Goal: Check status: Check status

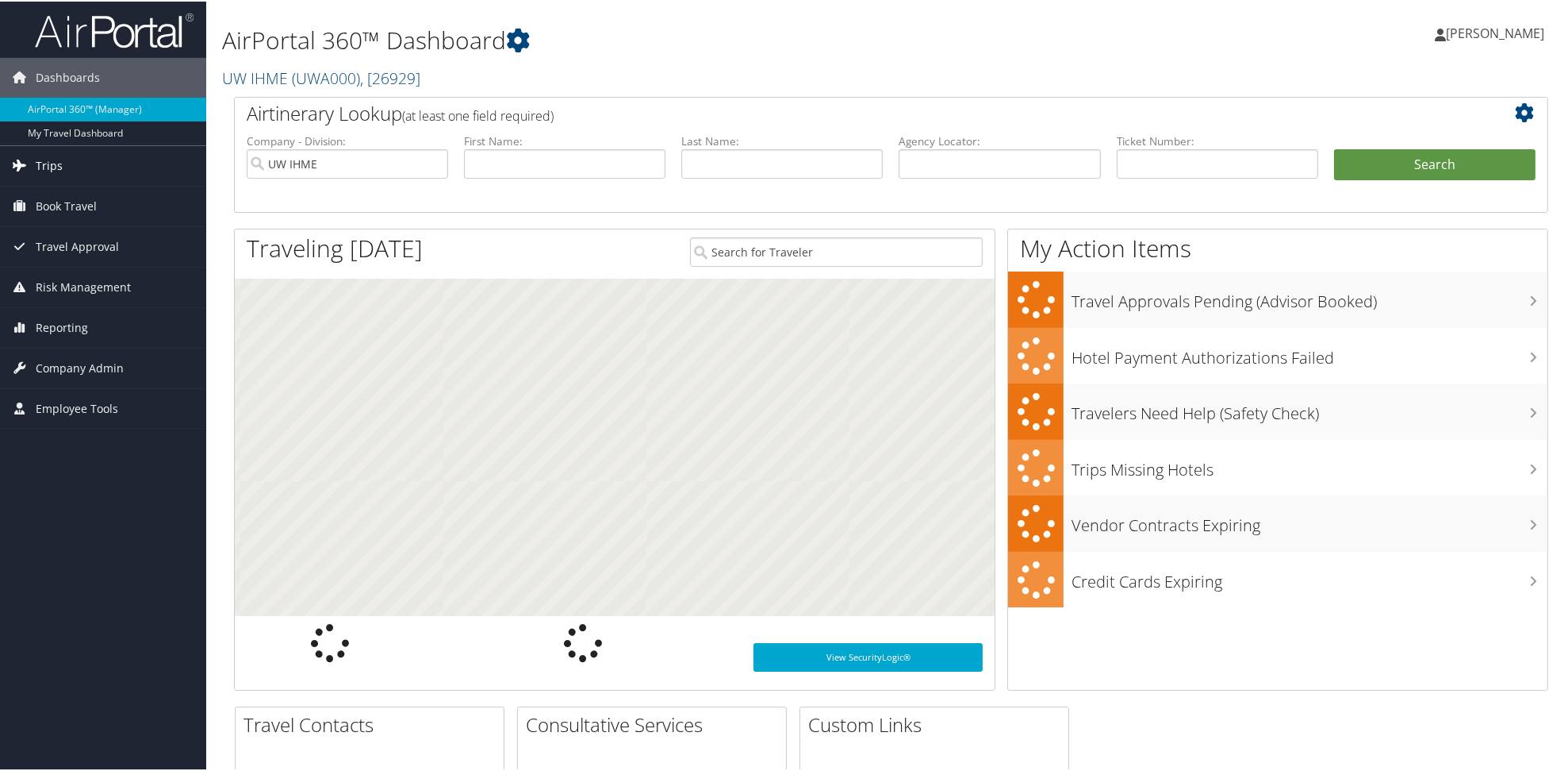
click at [60, 165] on span "Trips" at bounding box center [49, 164] width 27 height 40
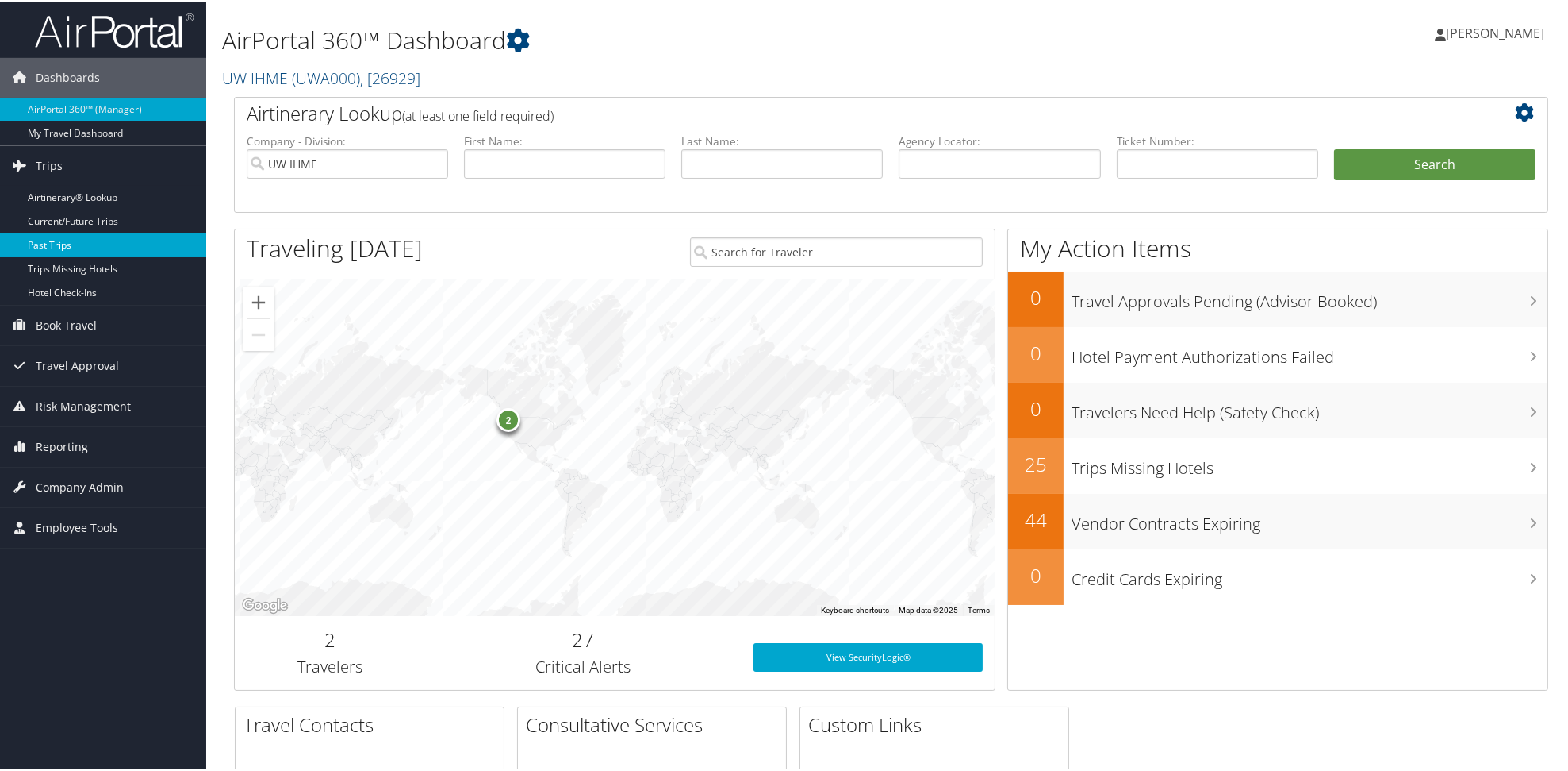
click at [66, 247] on link "Past Trips" at bounding box center [103, 243] width 207 height 23
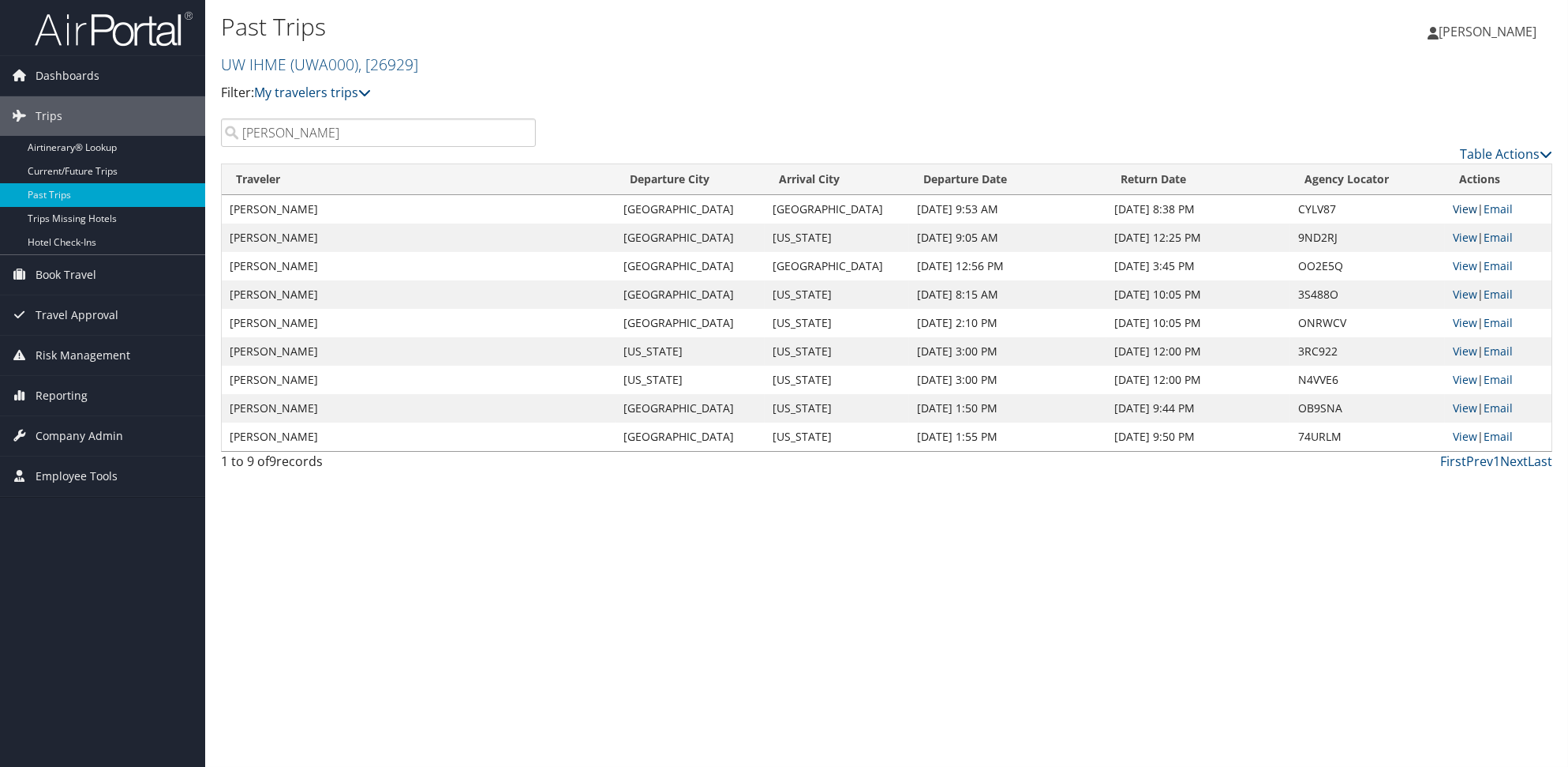
type input "lEACH"
click at [1462, 216] on link "View" at bounding box center [1465, 208] width 24 height 15
